Goal: Check status: Check status

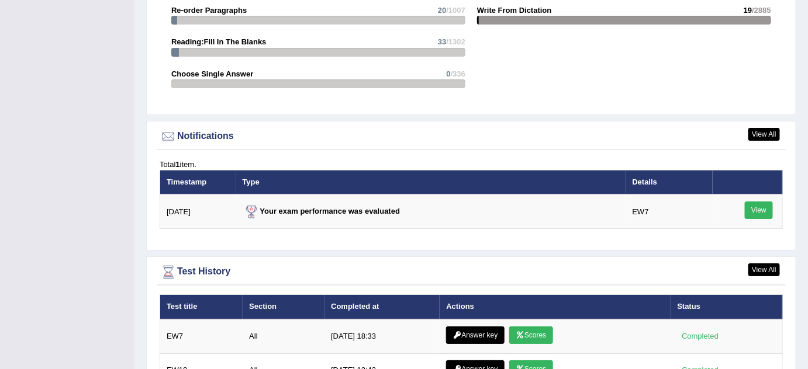
scroll to position [1372, 0]
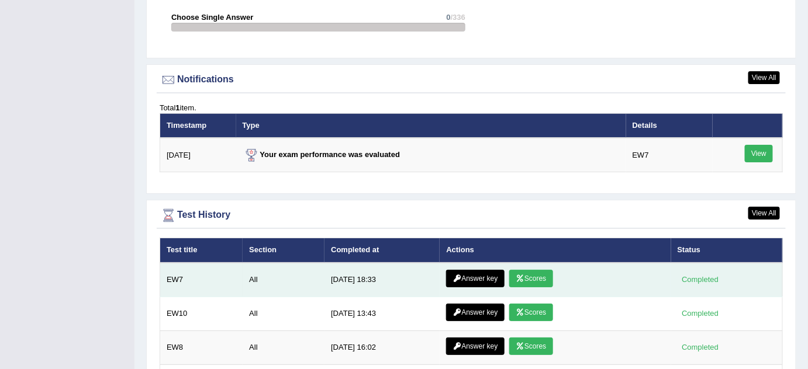
click at [527, 270] on link "Scores" at bounding box center [530, 279] width 43 height 18
